Goal: Transaction & Acquisition: Purchase product/service

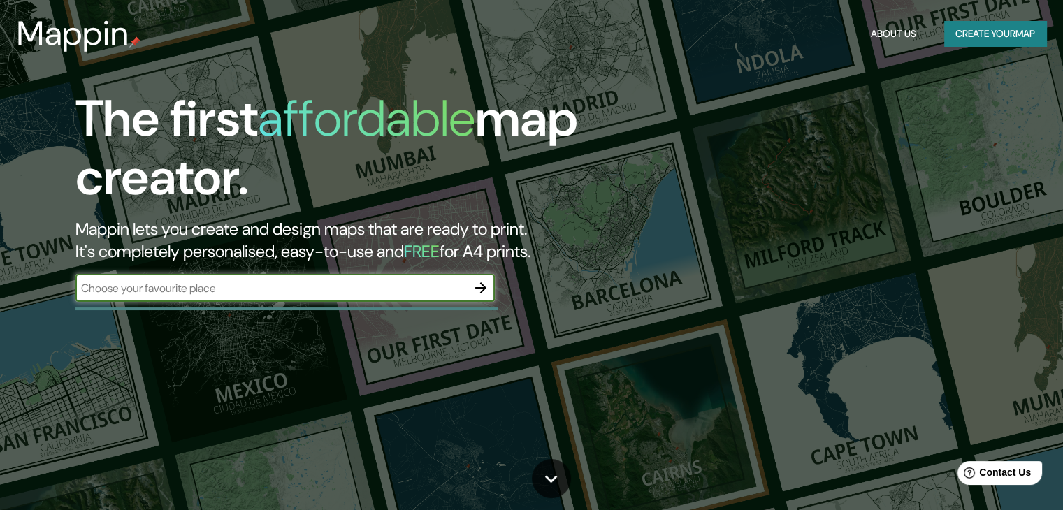
drag, startPoint x: 192, startPoint y: 291, endPoint x: 235, endPoint y: 289, distance: 42.7
click at [191, 291] on input "text" at bounding box center [270, 288] width 391 height 16
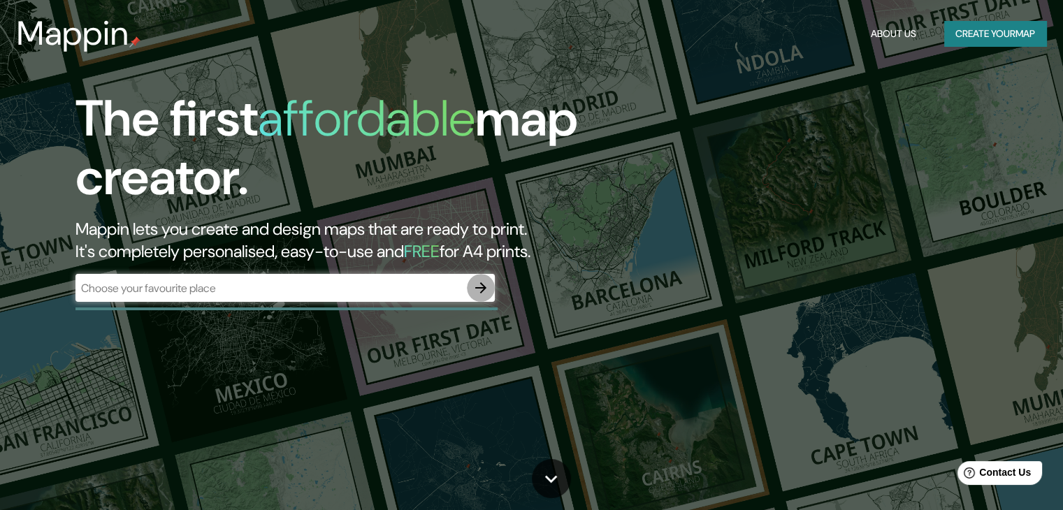
click at [480, 285] on icon "button" at bounding box center [480, 287] width 17 height 17
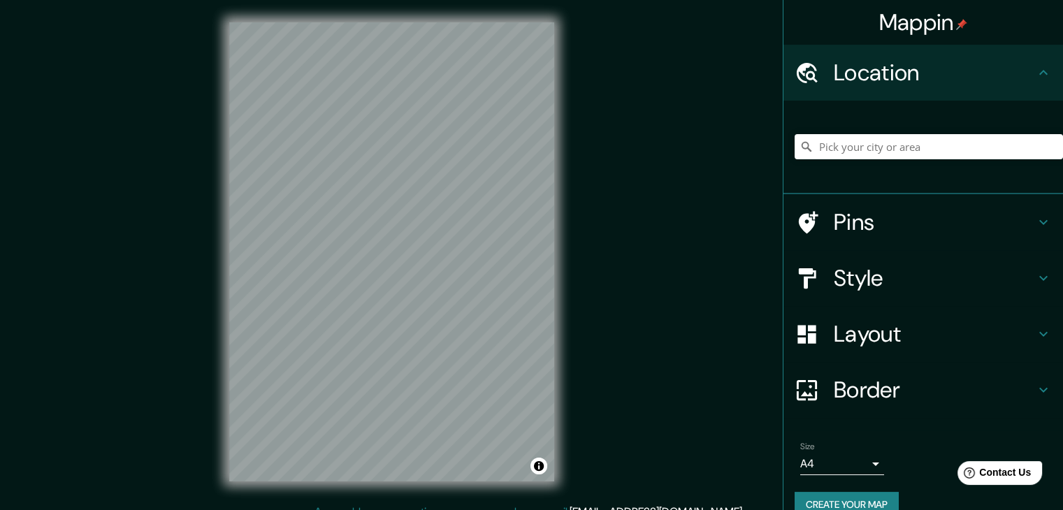
click at [857, 280] on h4 "Style" at bounding box center [933, 278] width 201 height 28
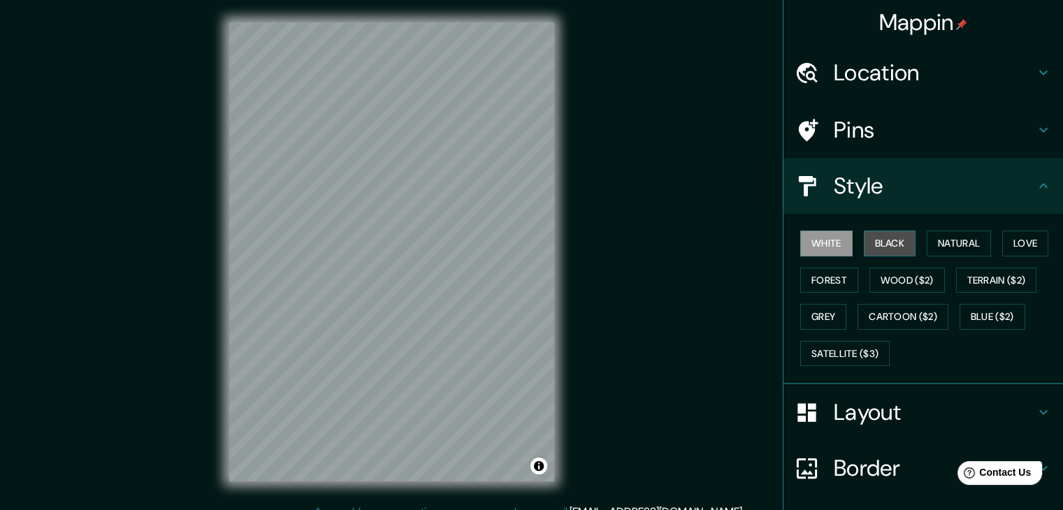
click at [880, 238] on button "Black" at bounding box center [889, 244] width 52 height 26
click at [829, 277] on button "Forest" at bounding box center [829, 281] width 58 height 26
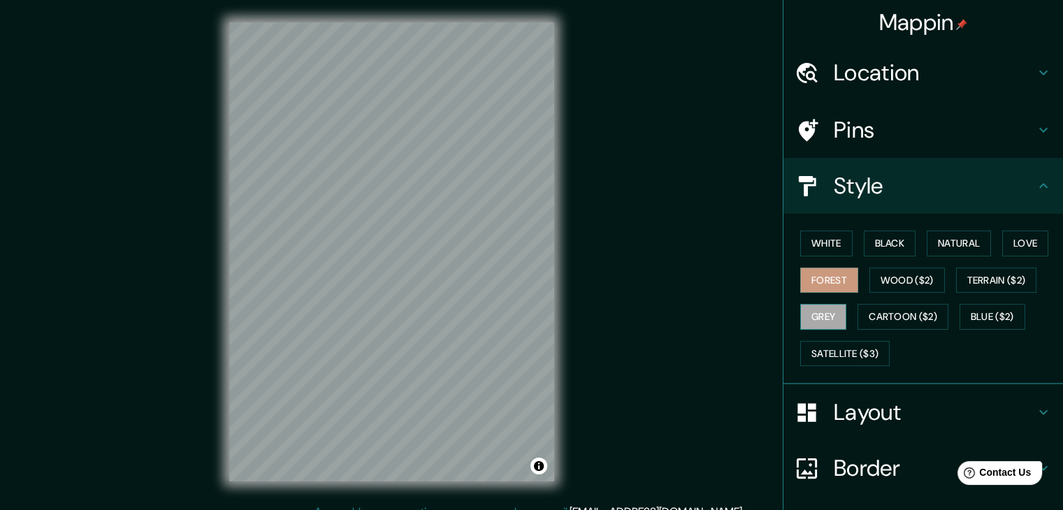
click at [809, 306] on button "Grey" at bounding box center [823, 317] width 46 height 26
click at [972, 242] on button "Natural" at bounding box center [958, 244] width 64 height 26
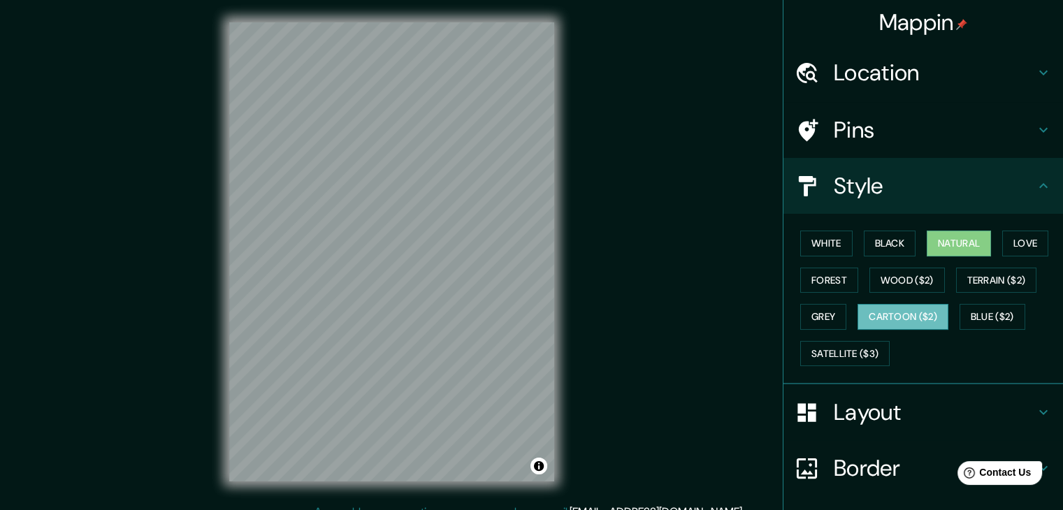
click at [877, 315] on button "Cartoon ($2)" at bounding box center [902, 317] width 91 height 26
click at [852, 356] on button "Satellite ($3)" at bounding box center [844, 354] width 89 height 26
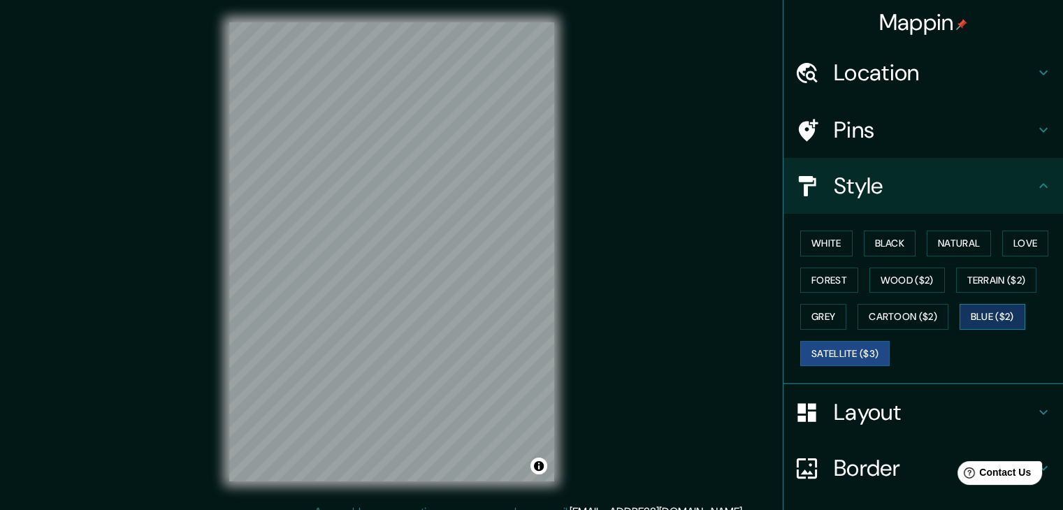
click at [971, 324] on button "Blue ($2)" at bounding box center [992, 317] width 66 height 26
click at [978, 283] on button "Terrain ($2)" at bounding box center [996, 281] width 81 height 26
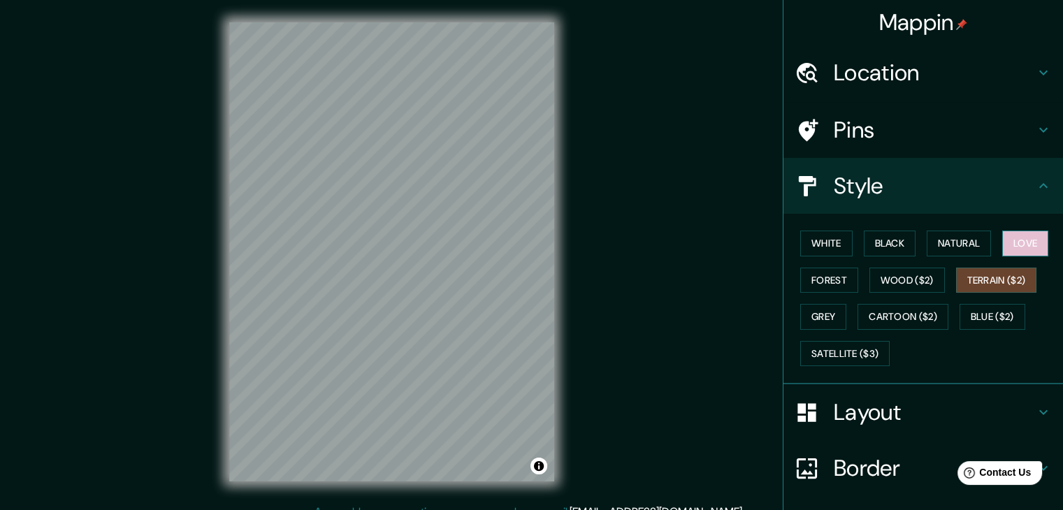
click at [1015, 245] on button "Love" at bounding box center [1025, 244] width 46 height 26
click at [1015, 273] on button "Terrain ($2)" at bounding box center [996, 281] width 81 height 26
click at [833, 247] on button "White" at bounding box center [826, 244] width 52 height 26
click at [996, 279] on button "Terrain ($2)" at bounding box center [996, 281] width 81 height 26
click at [930, 248] on button "Natural" at bounding box center [958, 244] width 64 height 26
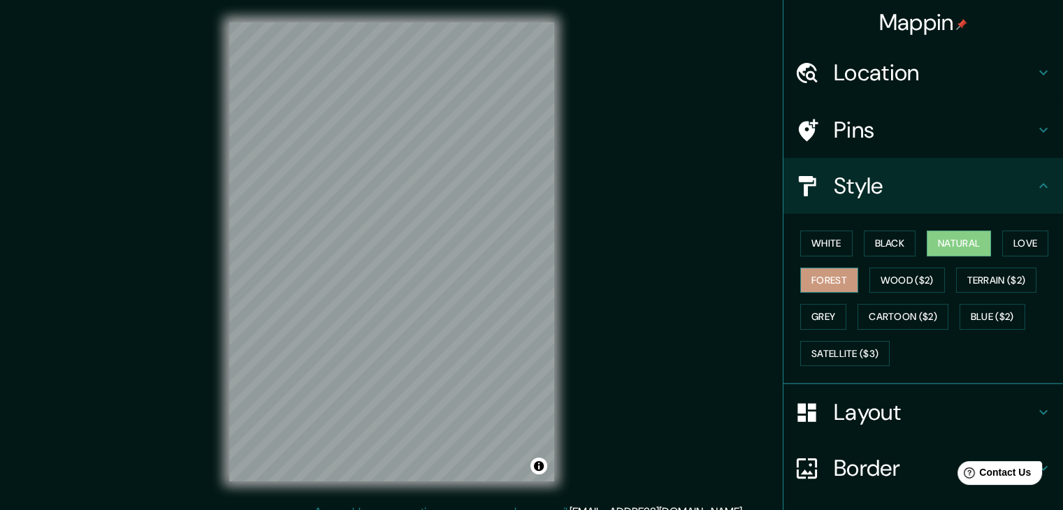
click at [831, 276] on button "Forest" at bounding box center [829, 281] width 58 height 26
click at [972, 275] on button "Terrain ($2)" at bounding box center [996, 281] width 81 height 26
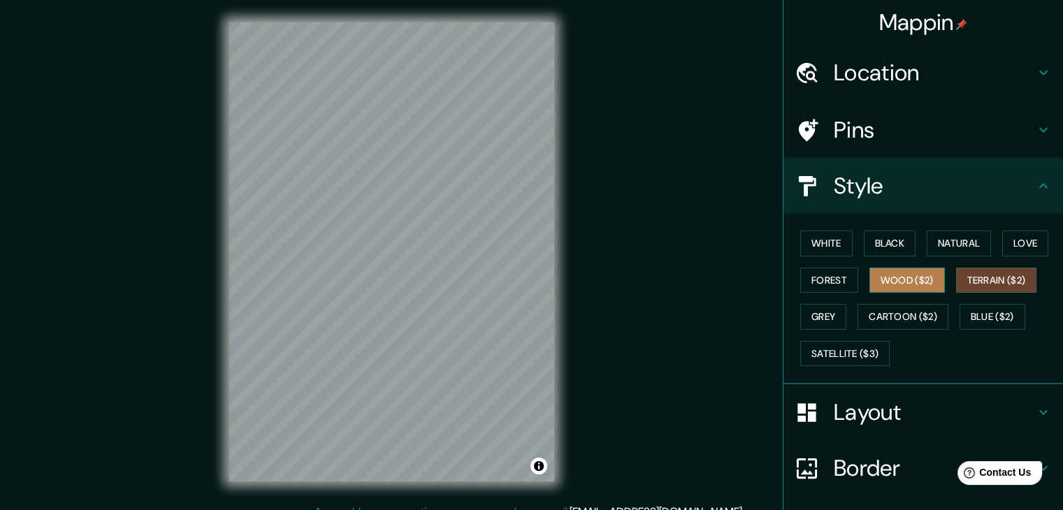
click at [912, 280] on button "Wood ($2)" at bounding box center [906, 281] width 75 height 26
click at [829, 330] on div "White Black Natural Love Forest Wood ($2) Terrain ($2) Grey Cartoon ($2) Blue (…" at bounding box center [928, 298] width 268 height 147
click at [832, 319] on button "Grey" at bounding box center [823, 317] width 46 height 26
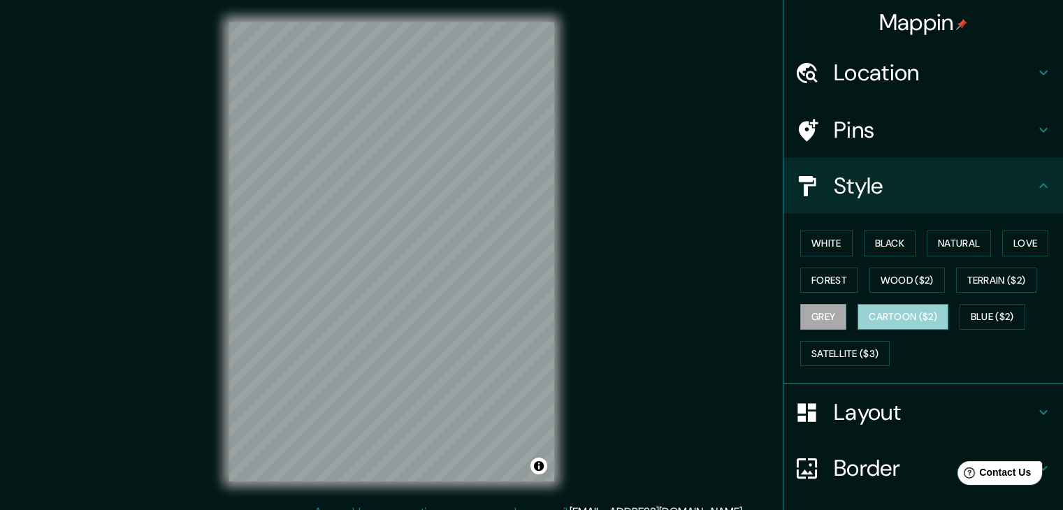
click at [900, 314] on button "Cartoon ($2)" at bounding box center [902, 317] width 91 height 26
click at [977, 318] on button "Blue ($2)" at bounding box center [992, 317] width 66 height 26
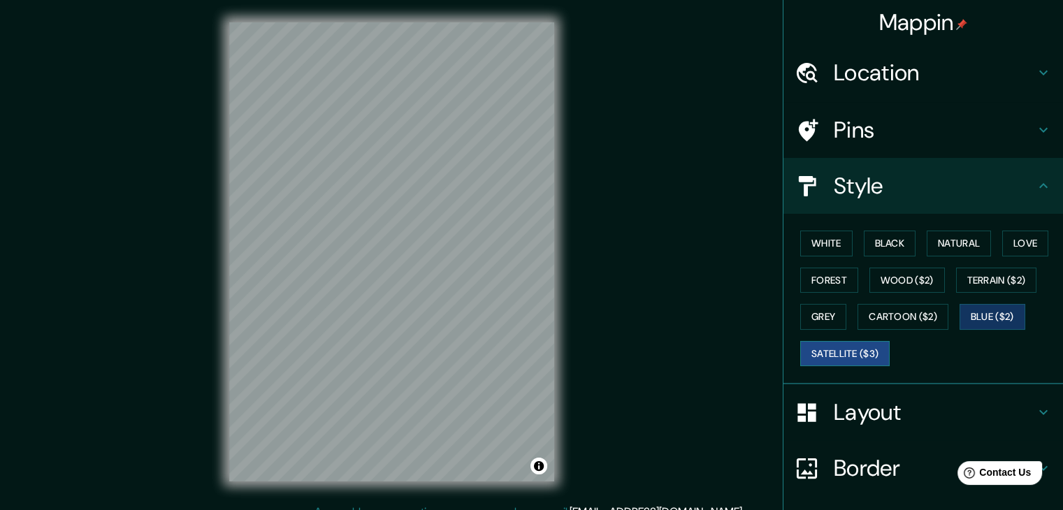
click at [860, 356] on button "Satellite ($3)" at bounding box center [844, 354] width 89 height 26
